Goal: Communication & Community: Answer question/provide support

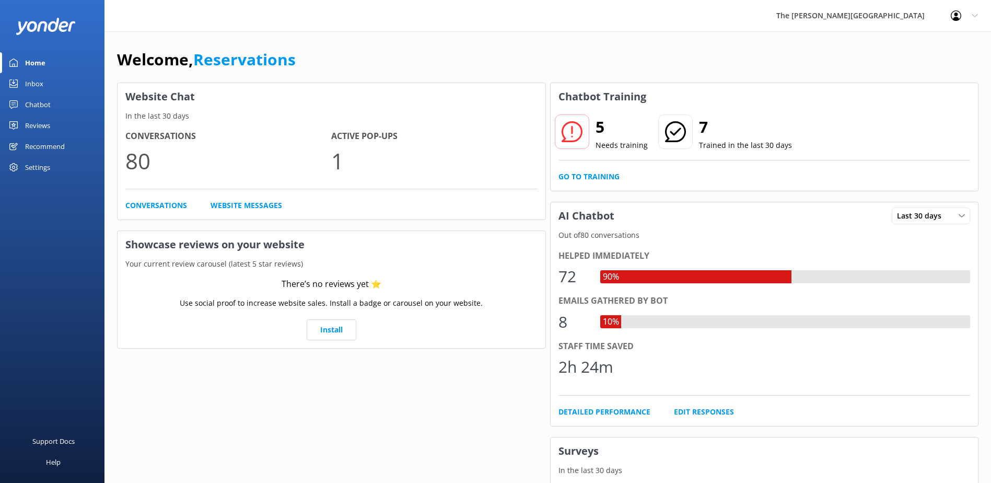
click at [63, 79] on link "Inbox" at bounding box center [52, 83] width 105 height 21
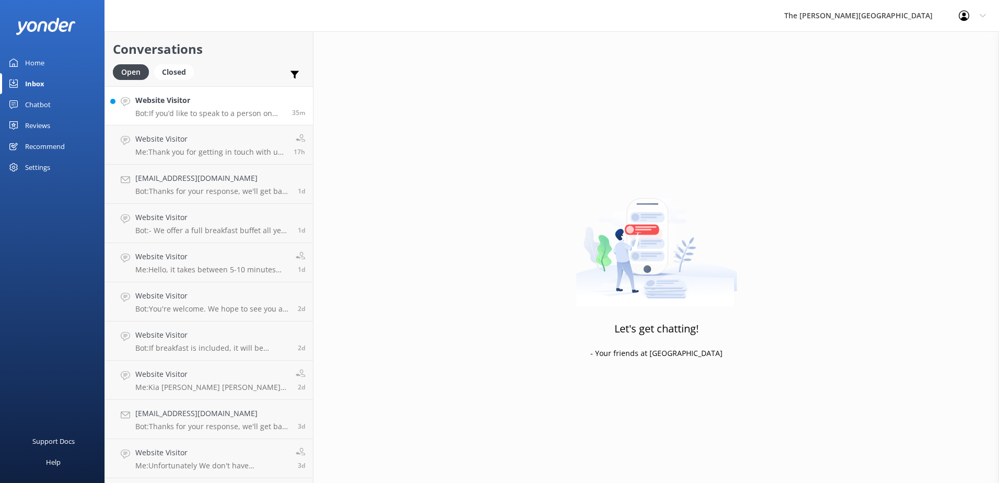
click at [194, 106] on h4 "Website Visitor" at bounding box center [209, 100] width 149 height 11
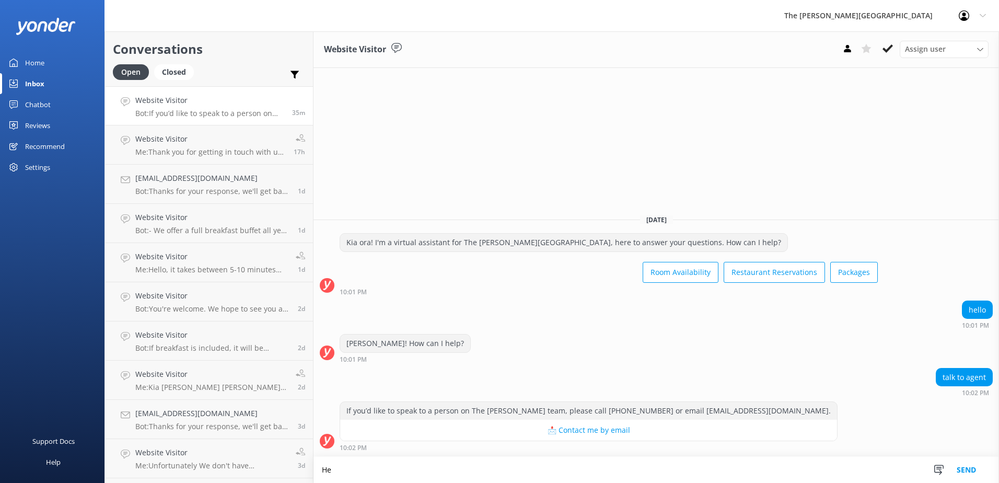
type textarea "H"
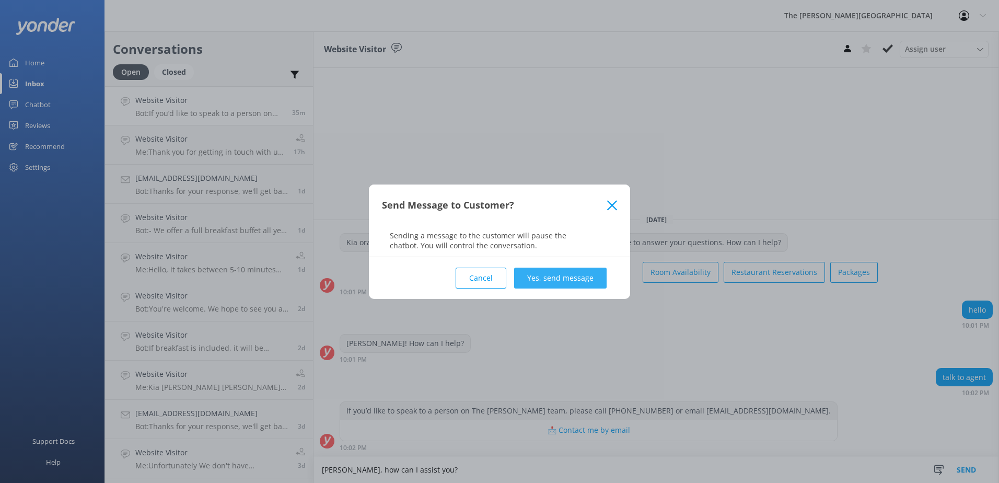
type textarea "[PERSON_NAME], how can I assist you?"
click at [575, 277] on button "Yes, send message" at bounding box center [560, 278] width 92 height 21
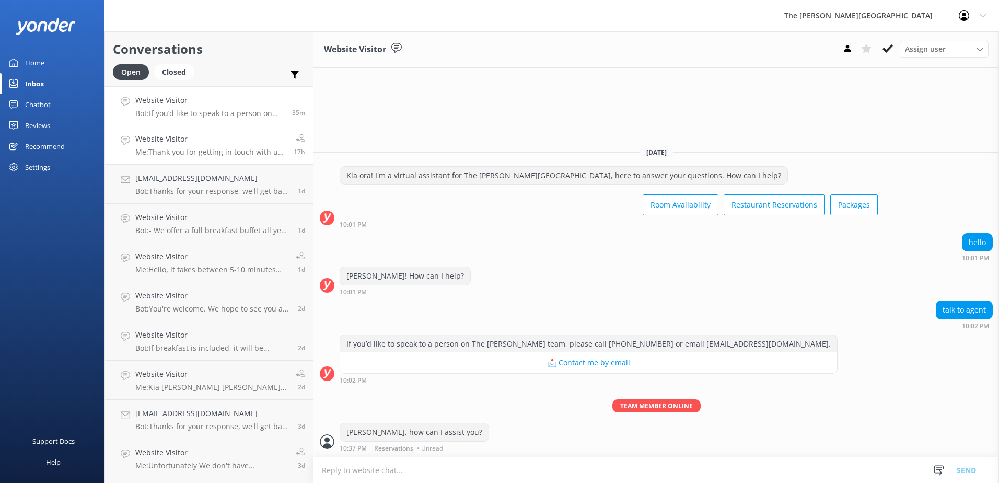
click at [222, 149] on p "Me: Thank you for getting in touch with us, would you like to inquire about The…" at bounding box center [210, 151] width 150 height 9
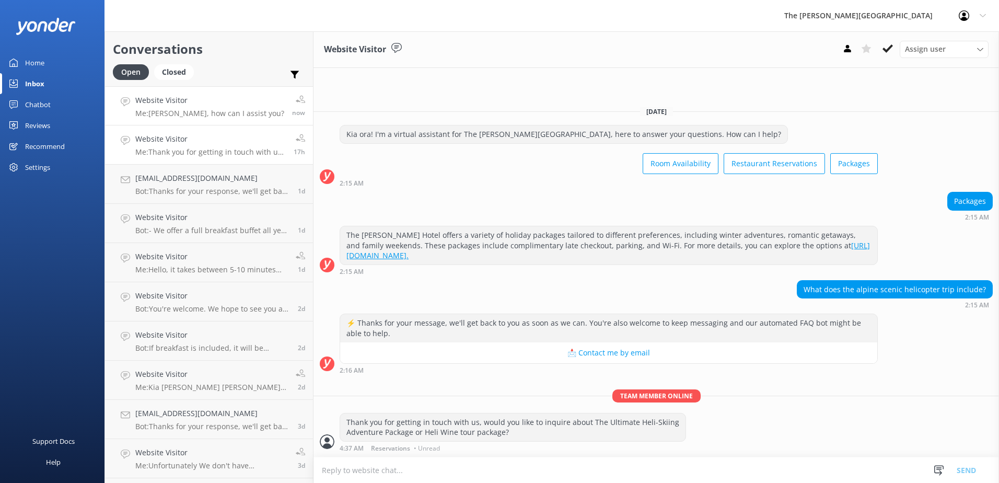
click at [233, 108] on div "Website Visitor Me: [PERSON_NAME], how can I assist you?" at bounding box center [209, 106] width 149 height 22
